Goal: Transaction & Acquisition: Book appointment/travel/reservation

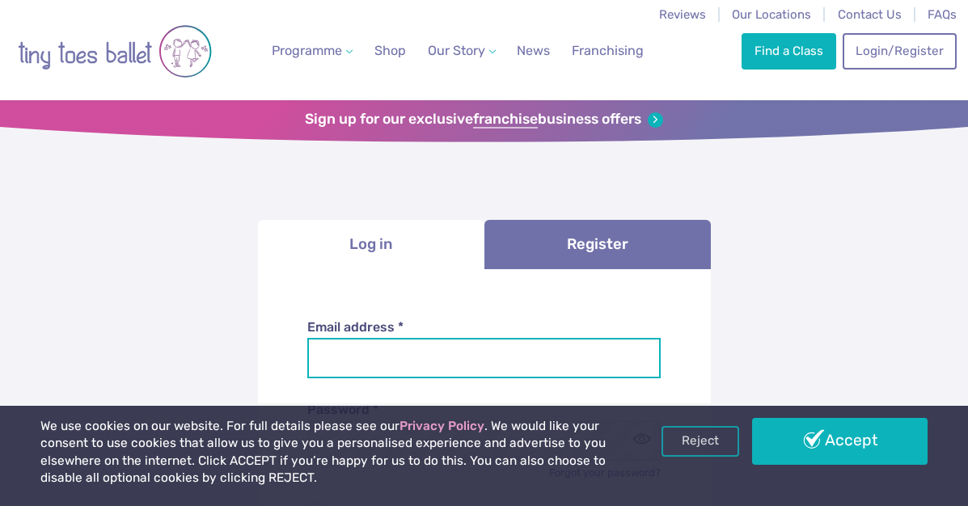
type input "**********"
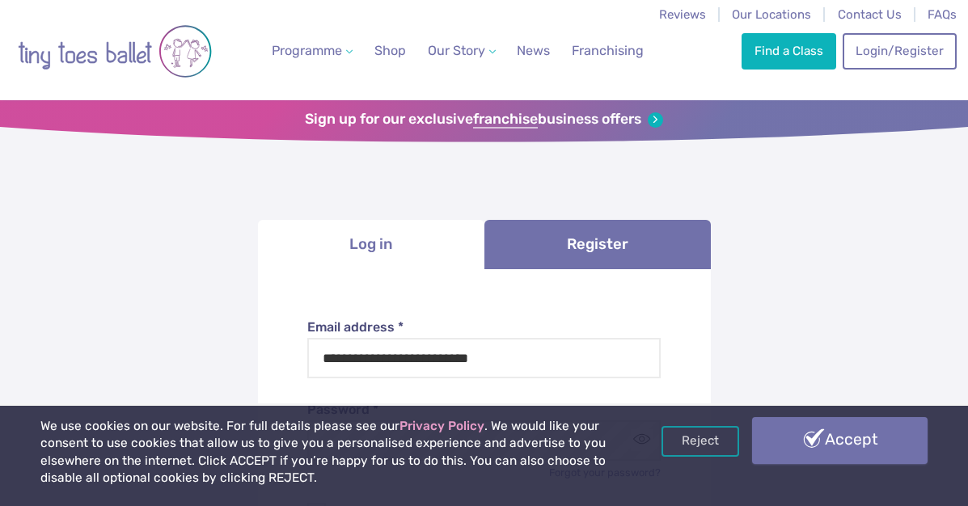
click at [858, 461] on link "Accept" at bounding box center [839, 440] width 175 height 47
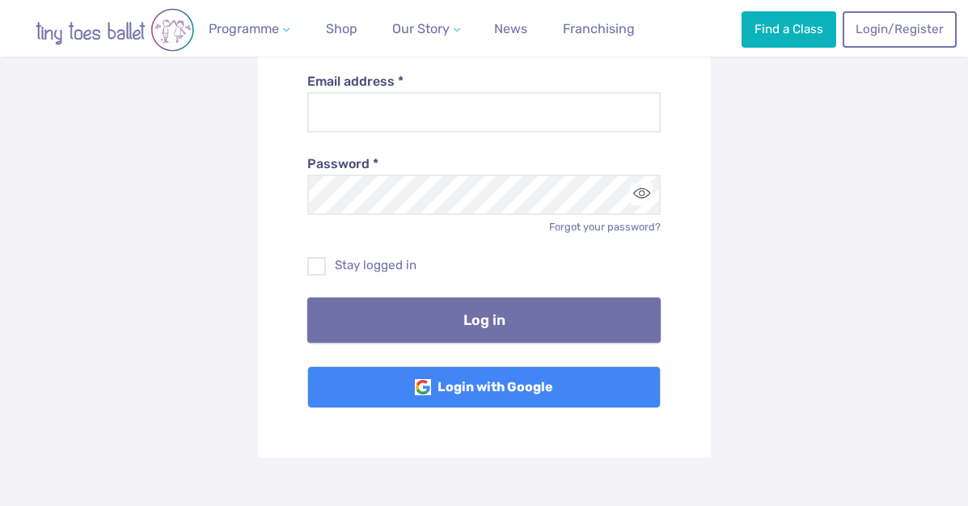
scroll to position [246, 0]
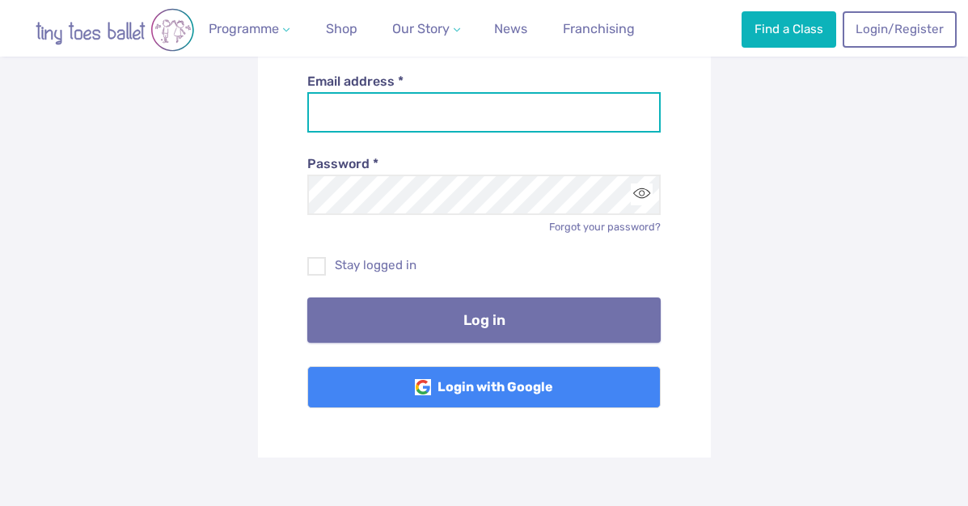
type input "**********"
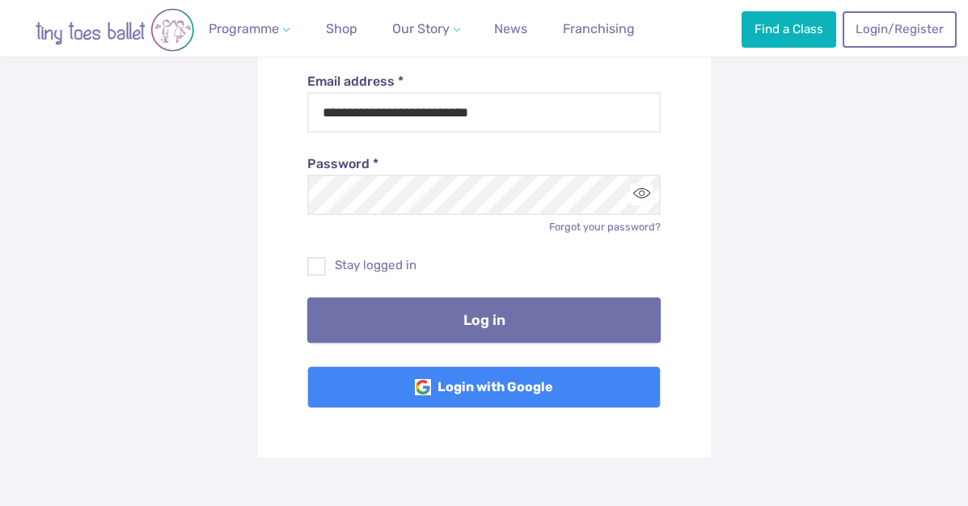
click at [500, 314] on button "Log in" at bounding box center [483, 319] width 353 height 45
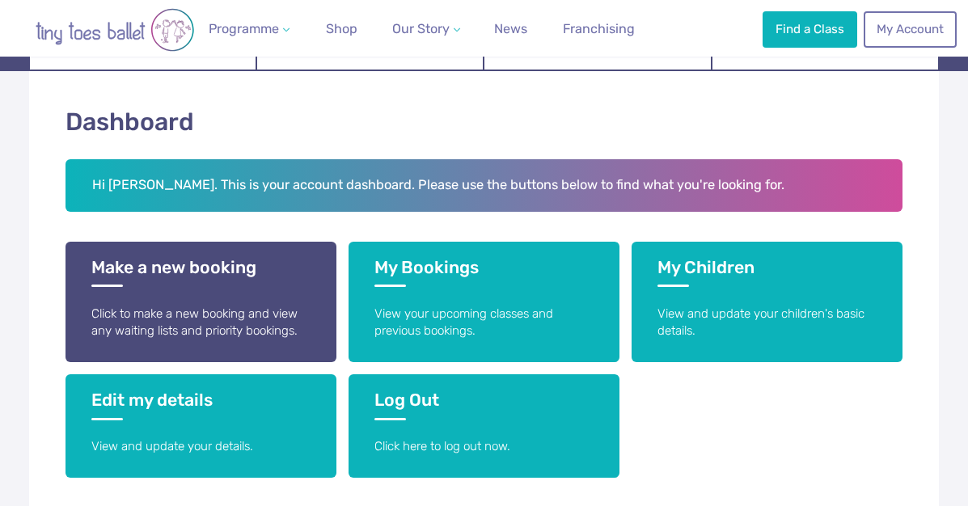
scroll to position [272, 0]
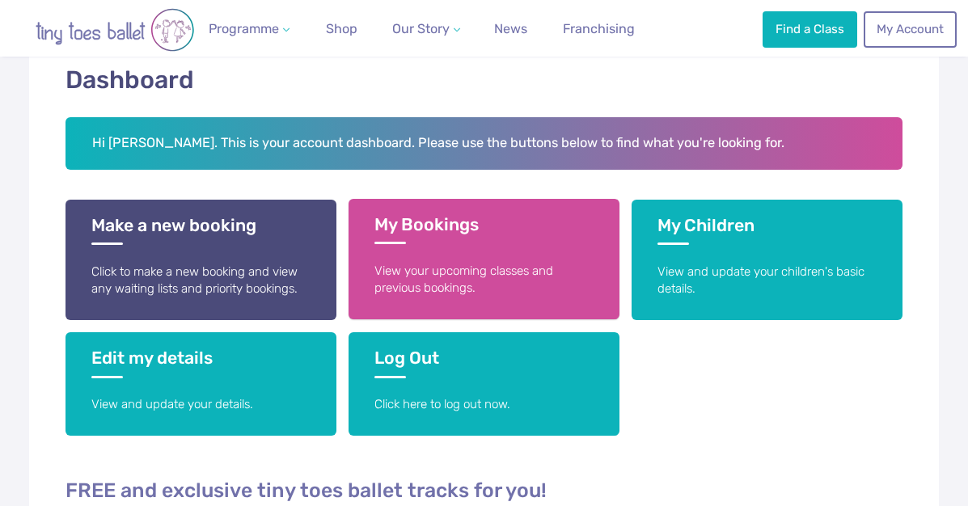
click at [407, 240] on h3 "My Bookings" at bounding box center [483, 229] width 219 height 30
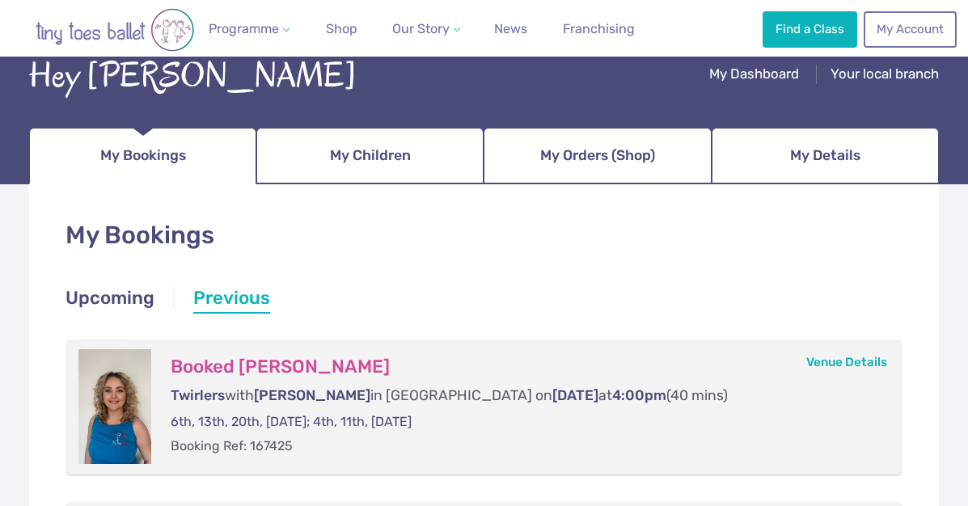
scroll to position [103, 0]
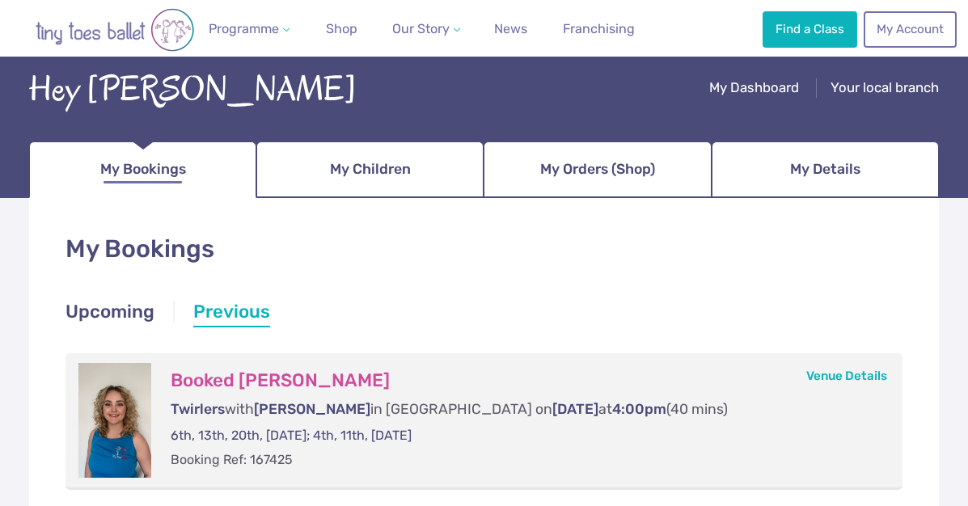
click at [158, 167] on span "My Bookings" at bounding box center [143, 169] width 86 height 28
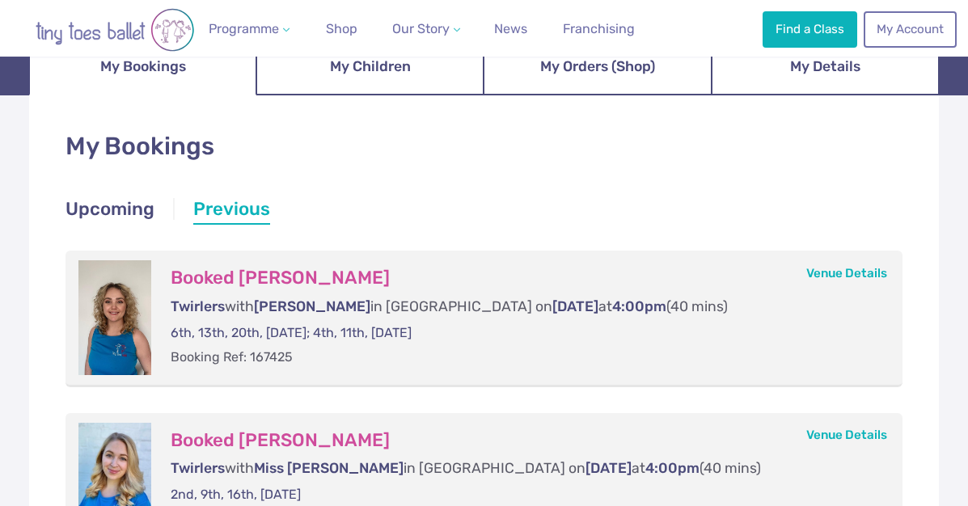
scroll to position [171, 0]
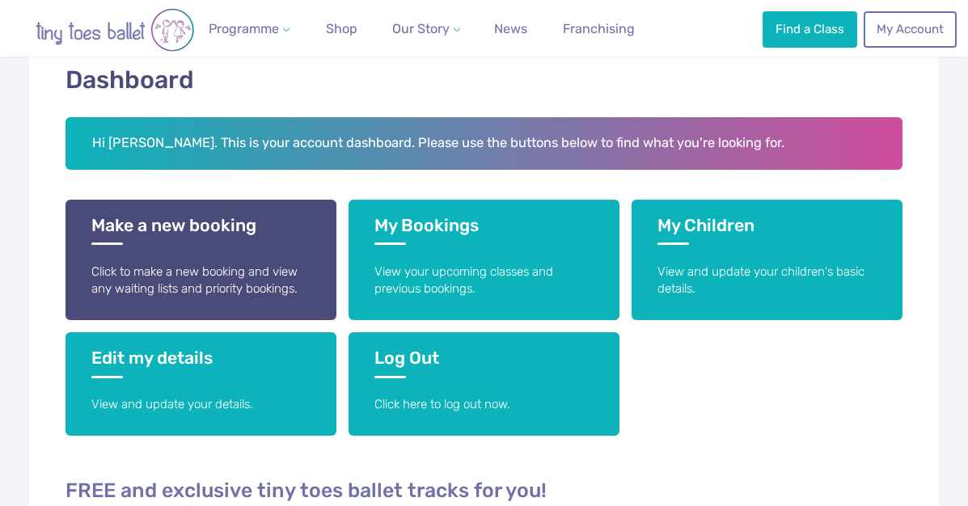
scroll to position [272, 0]
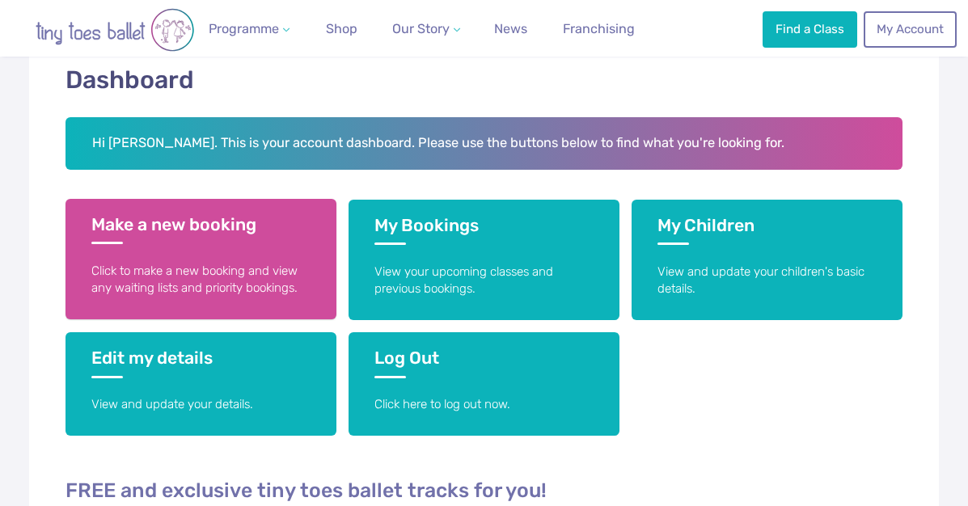
click at [163, 229] on h3 "Make a new booking" at bounding box center [200, 229] width 219 height 30
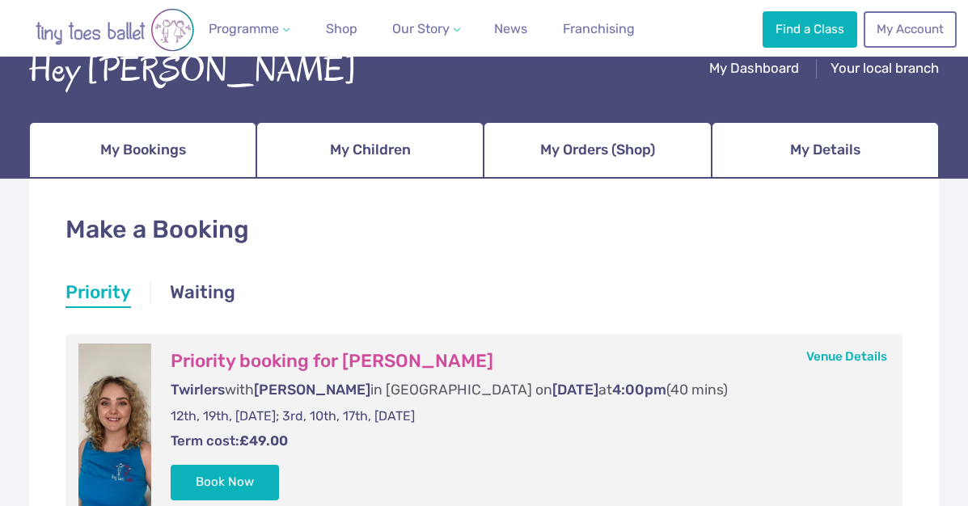
scroll to position [232, 0]
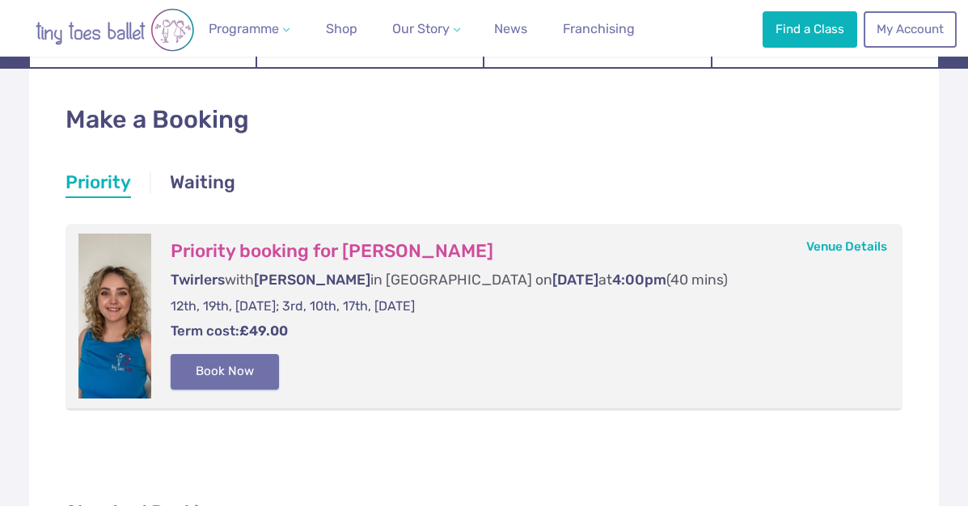
click at [263, 363] on button "Book Now" at bounding box center [225, 372] width 108 height 36
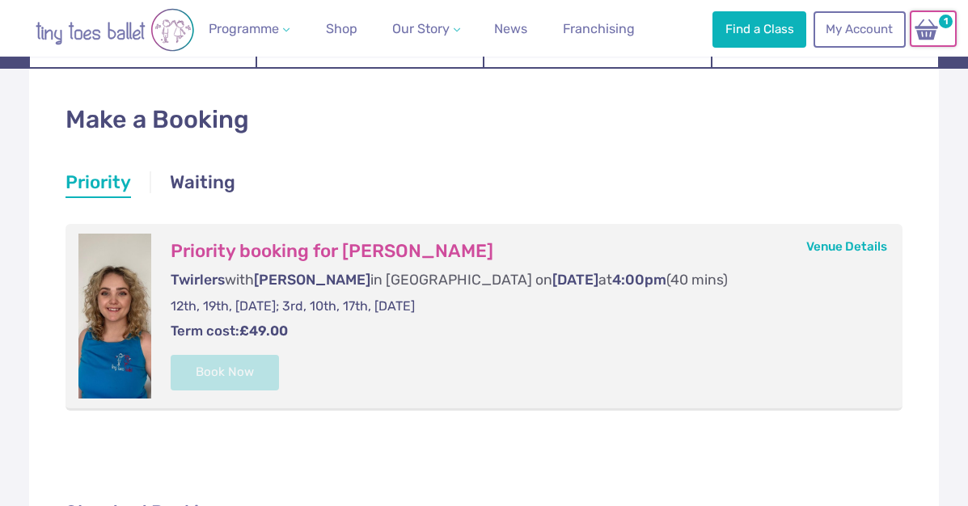
click at [930, 28] on img at bounding box center [926, 29] width 31 height 23
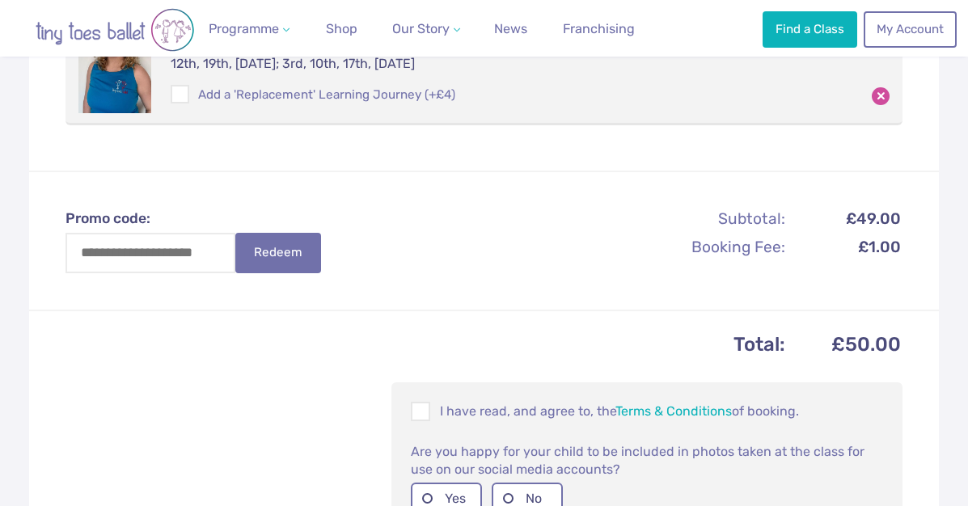
scroll to position [387, 0]
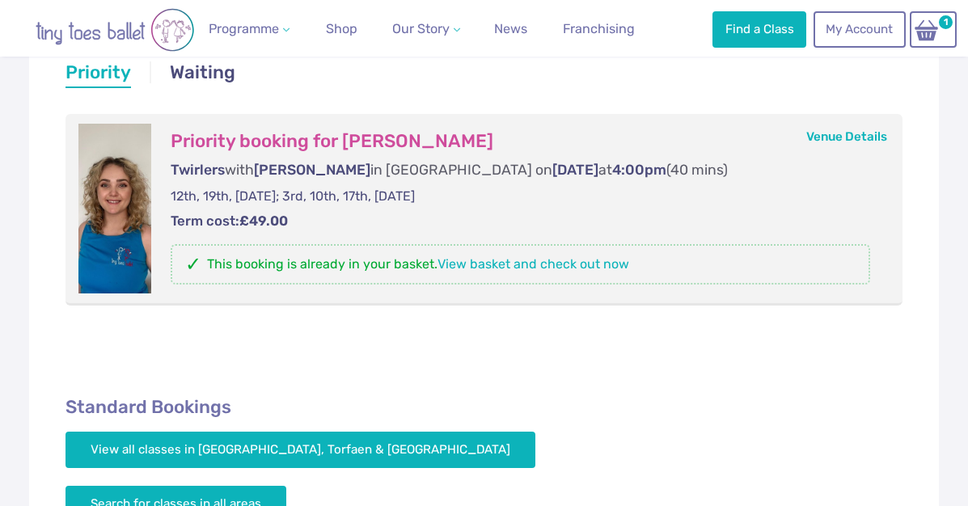
scroll to position [437, 0]
